Goal: Obtain resource: Obtain resource

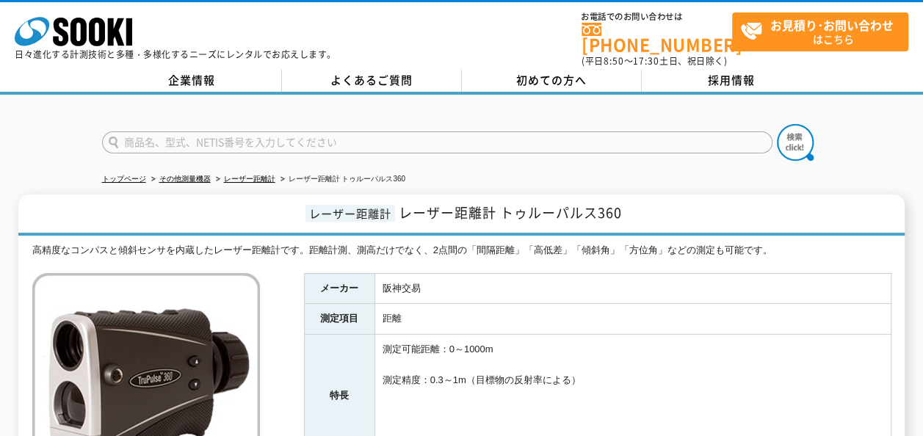
scroll to position [147, 0]
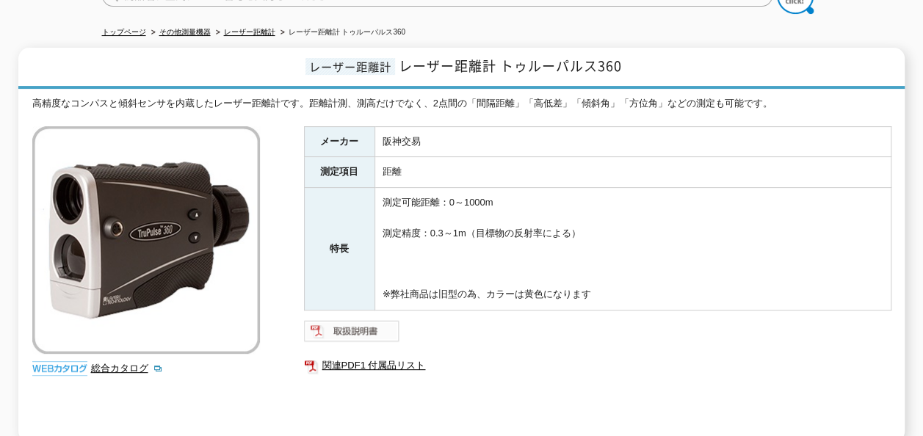
click at [344, 319] on img at bounding box center [352, 330] width 96 height 23
click at [388, 356] on link "関連PDF1 付属品リスト" at bounding box center [597, 365] width 587 height 19
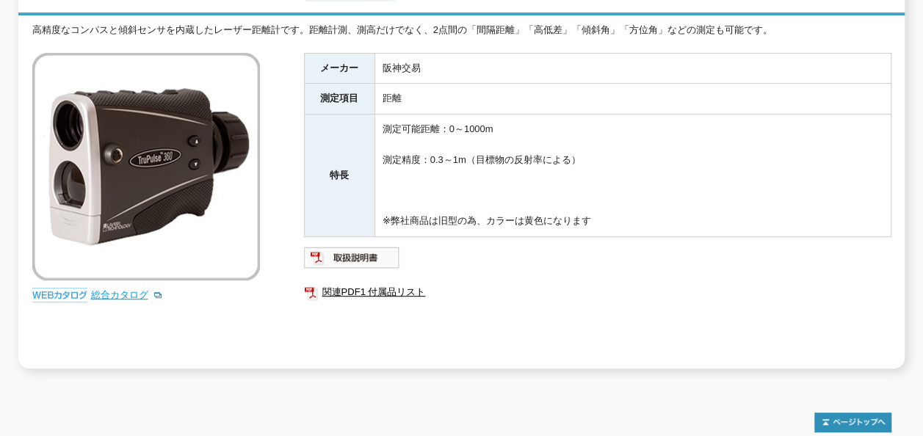
click at [120, 289] on link "総合カタログ" at bounding box center [127, 294] width 72 height 11
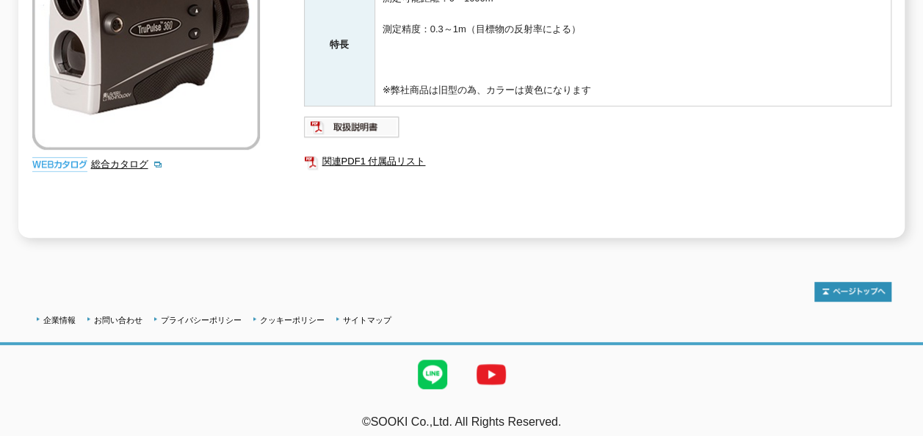
scroll to position [0, 0]
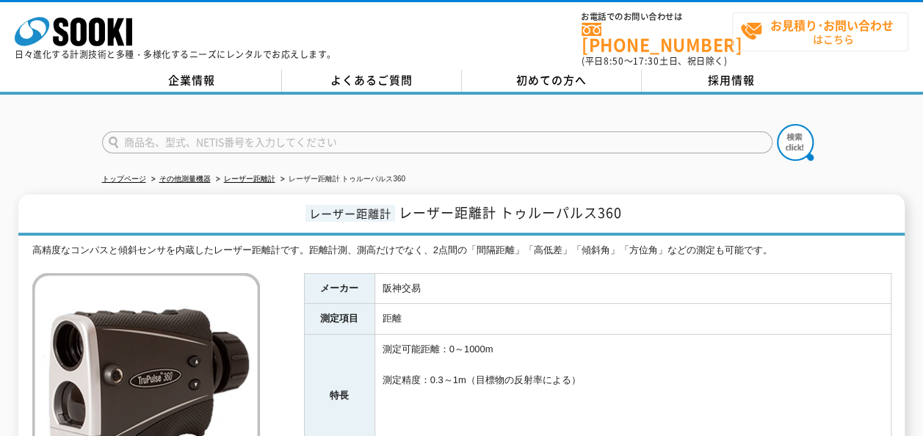
click at [787, 32] on strong "お見積り･お問い合わせ" at bounding box center [831, 25] width 123 height 18
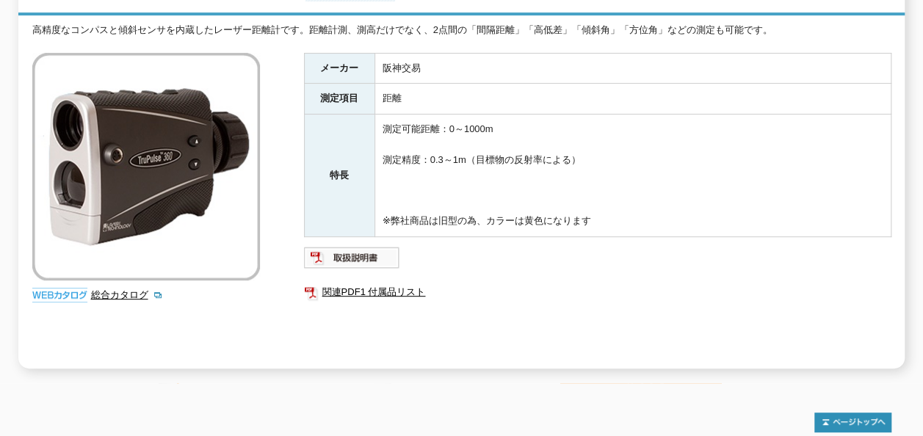
scroll to position [351, 0]
